Goal: Task Accomplishment & Management: Use online tool/utility

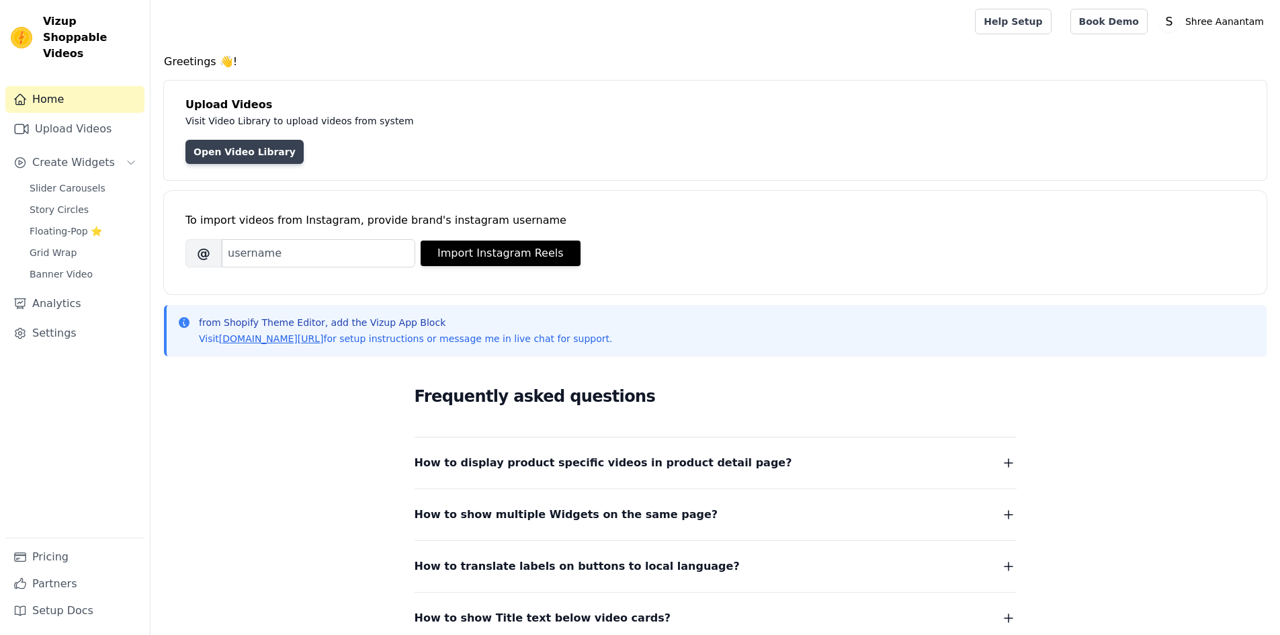
click at [253, 158] on link "Open Video Library" at bounding box center [245, 152] width 118 height 24
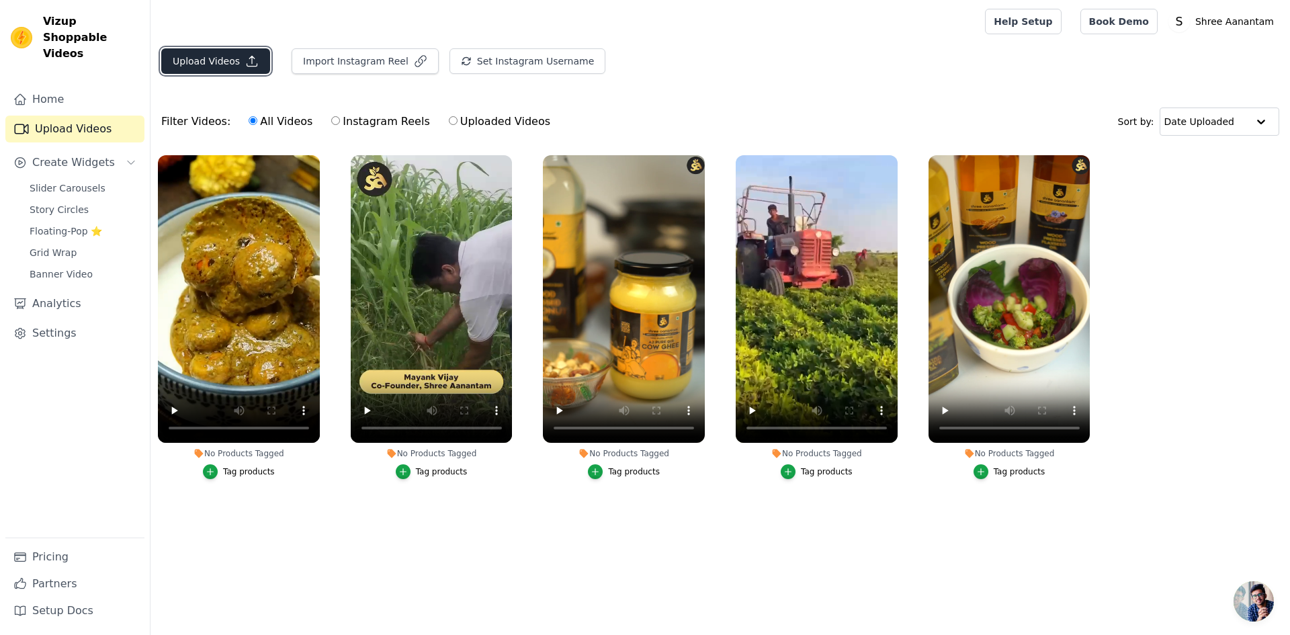
click at [247, 72] on button "Upload Videos" at bounding box center [215, 61] width 109 height 26
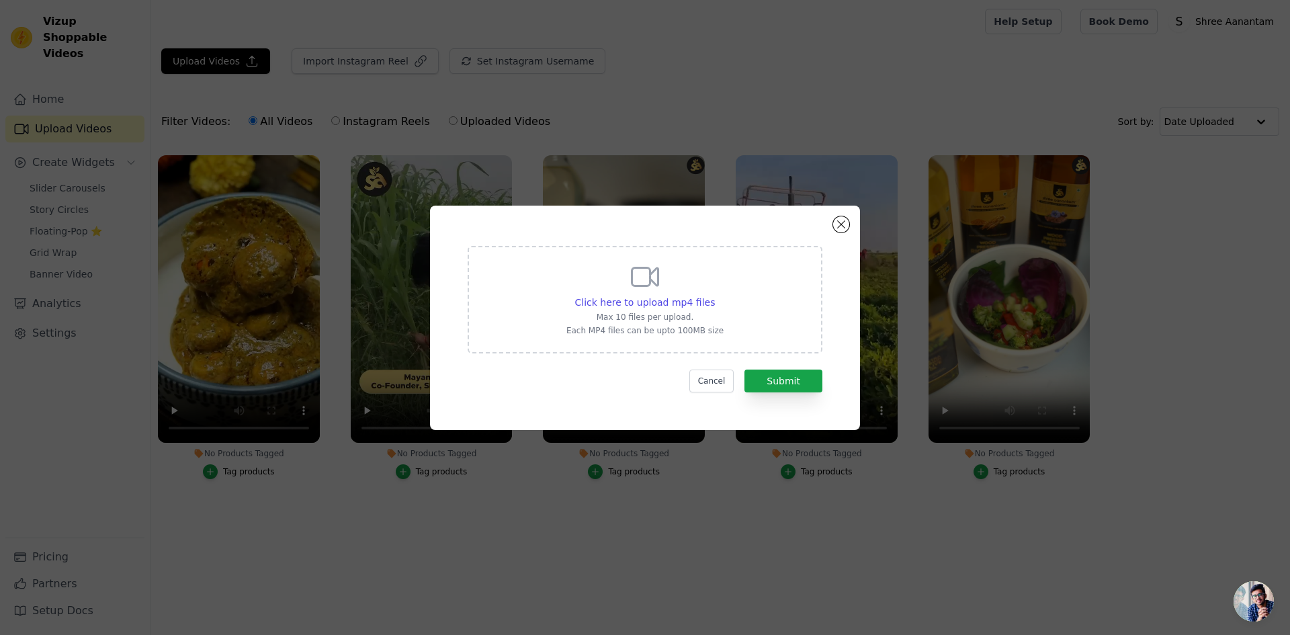
click at [659, 312] on p "Max 10 files per upload." at bounding box center [645, 317] width 157 height 11
click at [714, 296] on input "Click here to upload mp4 files Max 10 files per upload. Each MP4 files can be u…" at bounding box center [714, 295] width 1 height 1
click at [462, 52] on div "Click here to upload mp4 files Max 10 files per upload. Each MP4 files can be u…" at bounding box center [645, 317] width 1290 height 635
